Goal: Information Seeking & Learning: Find specific fact

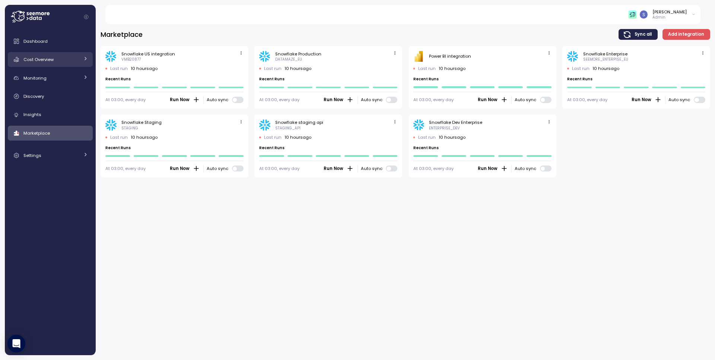
click at [45, 63] on div "Cost Overview" at bounding box center [51, 59] width 56 height 7
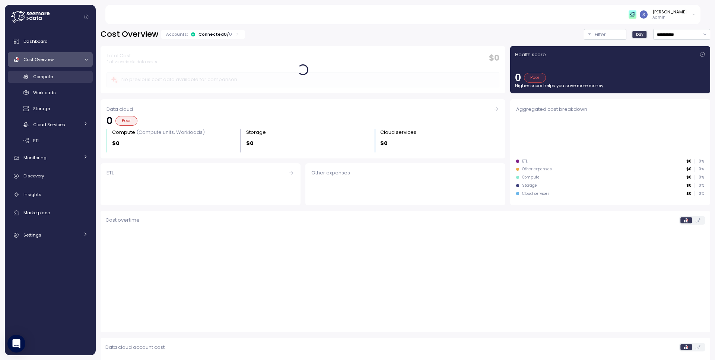
click at [59, 76] on div "Compute" at bounding box center [60, 76] width 55 height 7
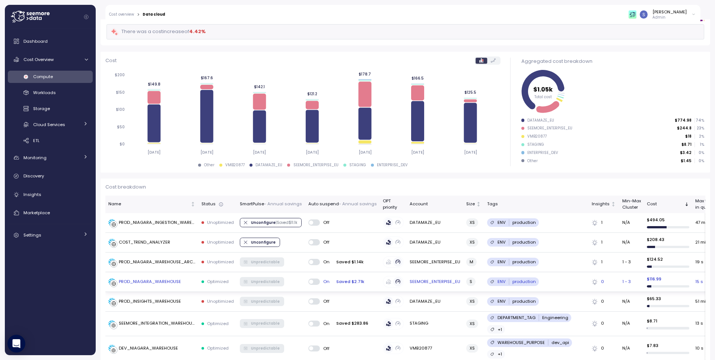
scroll to position [223, 0]
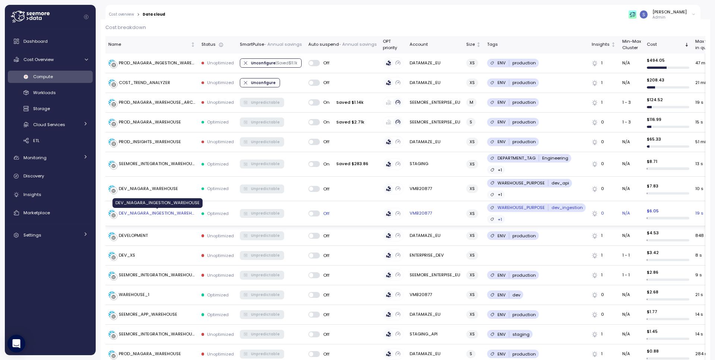
click at [166, 215] on div "DEV_NIAGARA_INGESTION_WAREHOUSE" at bounding box center [157, 213] width 77 height 7
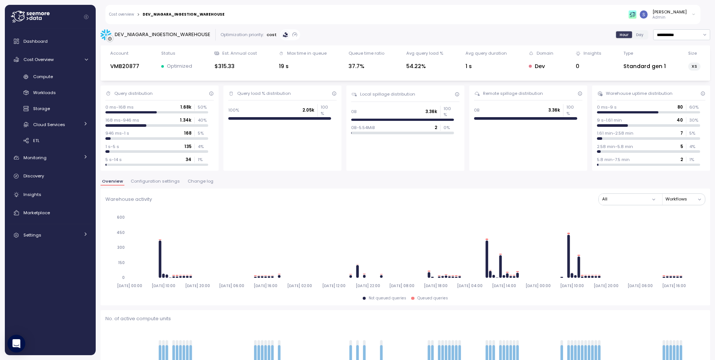
click at [188, 35] on div "DEV_NIAGARA_INGESTION_WAREHOUSE" at bounding box center [163, 34] width 96 height 7
copy div "DEV_NIAGARA_INGESTION_WAREHOUSE"
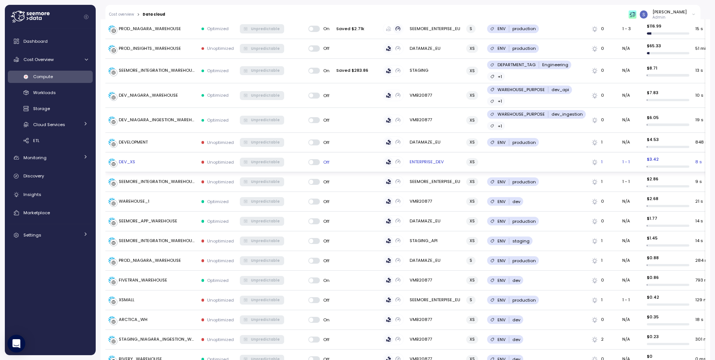
scroll to position [62, 0]
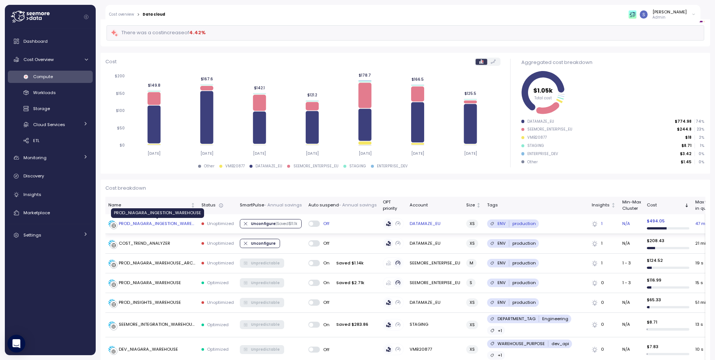
click at [166, 226] on div "PROD_NIAGARA_INGESTION_WAREHOUSE" at bounding box center [157, 224] width 77 height 7
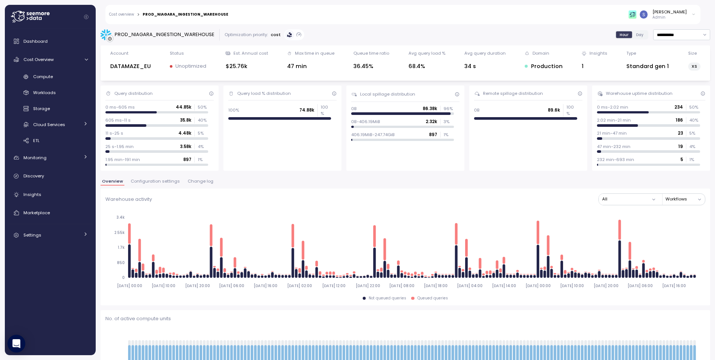
click at [156, 182] on span "Configuration settings" at bounding box center [155, 181] width 49 height 4
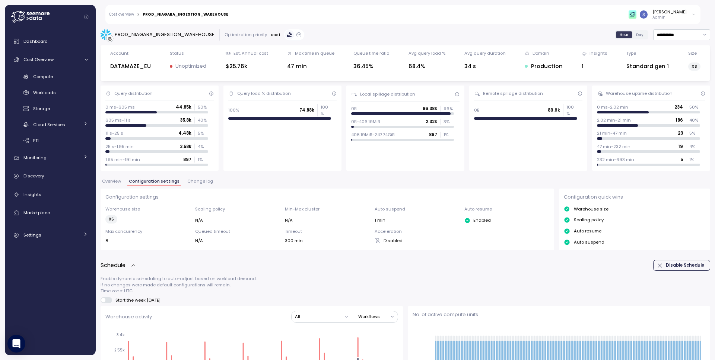
click at [190, 181] on span "Change log" at bounding box center [200, 181] width 26 height 4
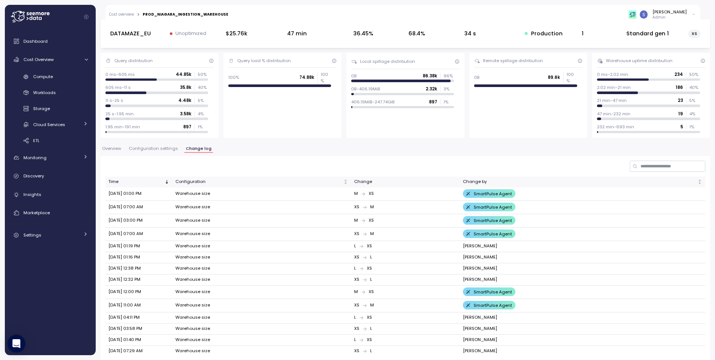
scroll to position [46, 0]
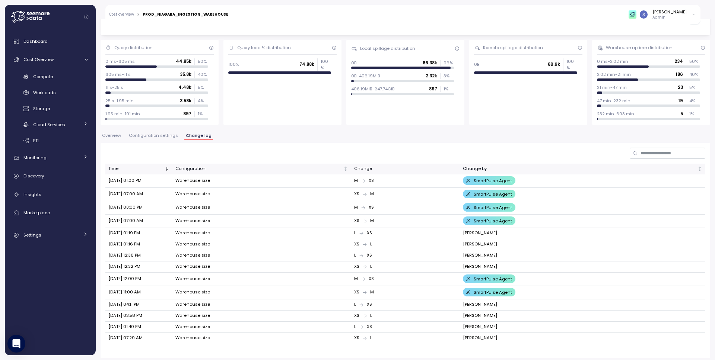
click at [140, 134] on span "Configuration settings" at bounding box center [153, 136] width 49 height 4
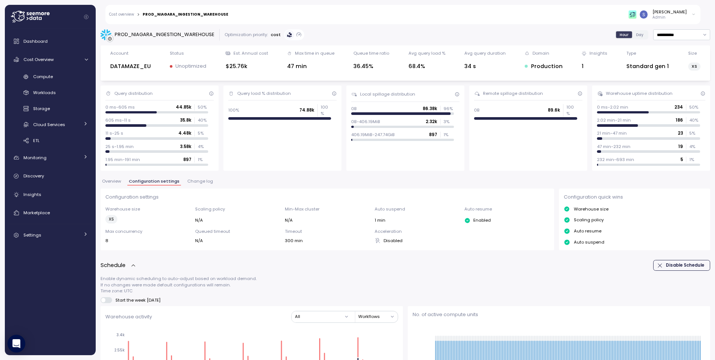
click at [172, 15] on div "PROD_NIAGARA_INGESTION_WAREHOUSE" at bounding box center [186, 15] width 86 height 4
copy div "PROD_NIAGARA_INGESTION_WAREHOUSE"
